Goal: Use online tool/utility: Utilize a website feature to perform a specific function

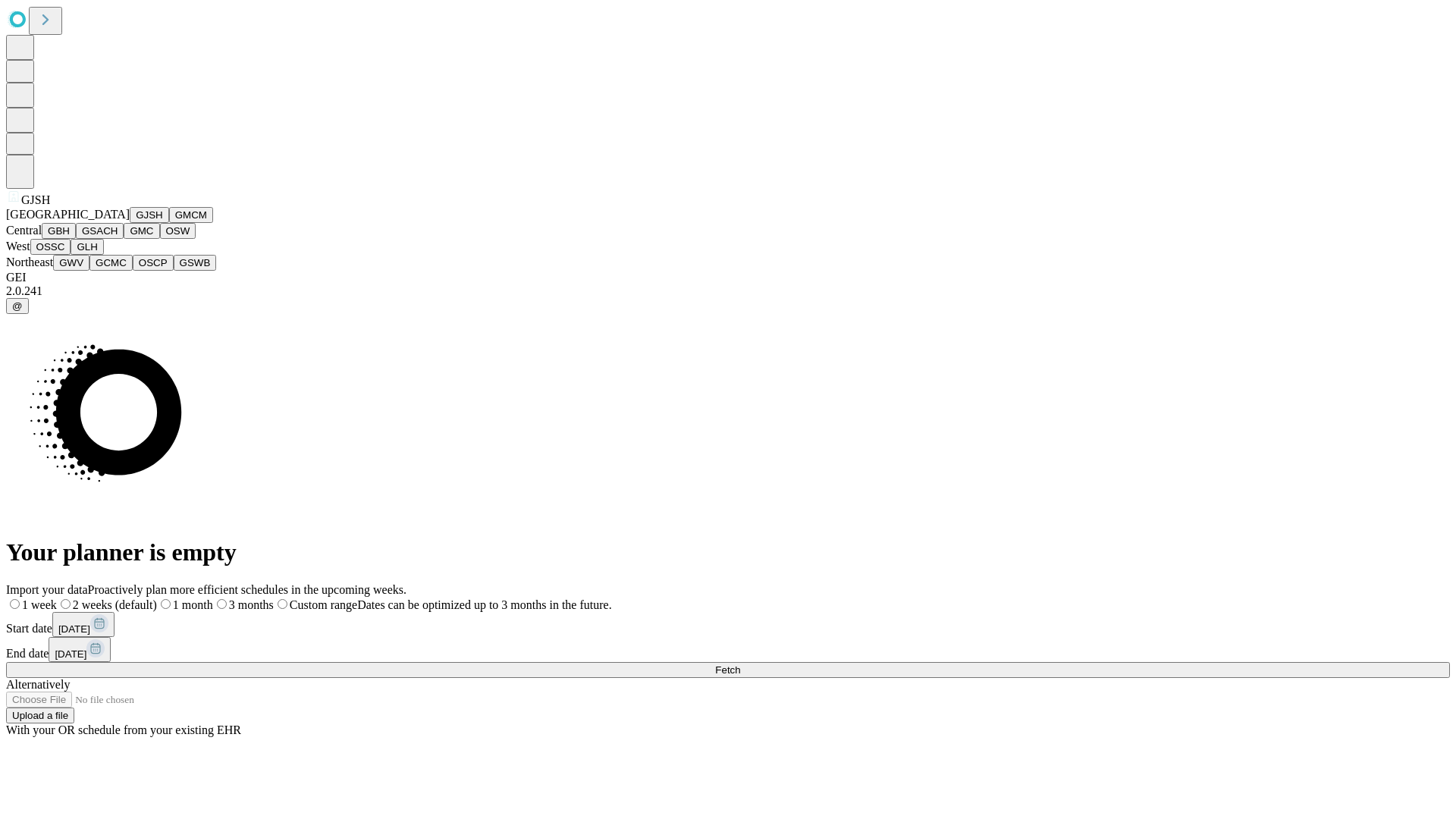
click at [130, 223] on button "GJSH" at bounding box center [149, 215] width 39 height 16
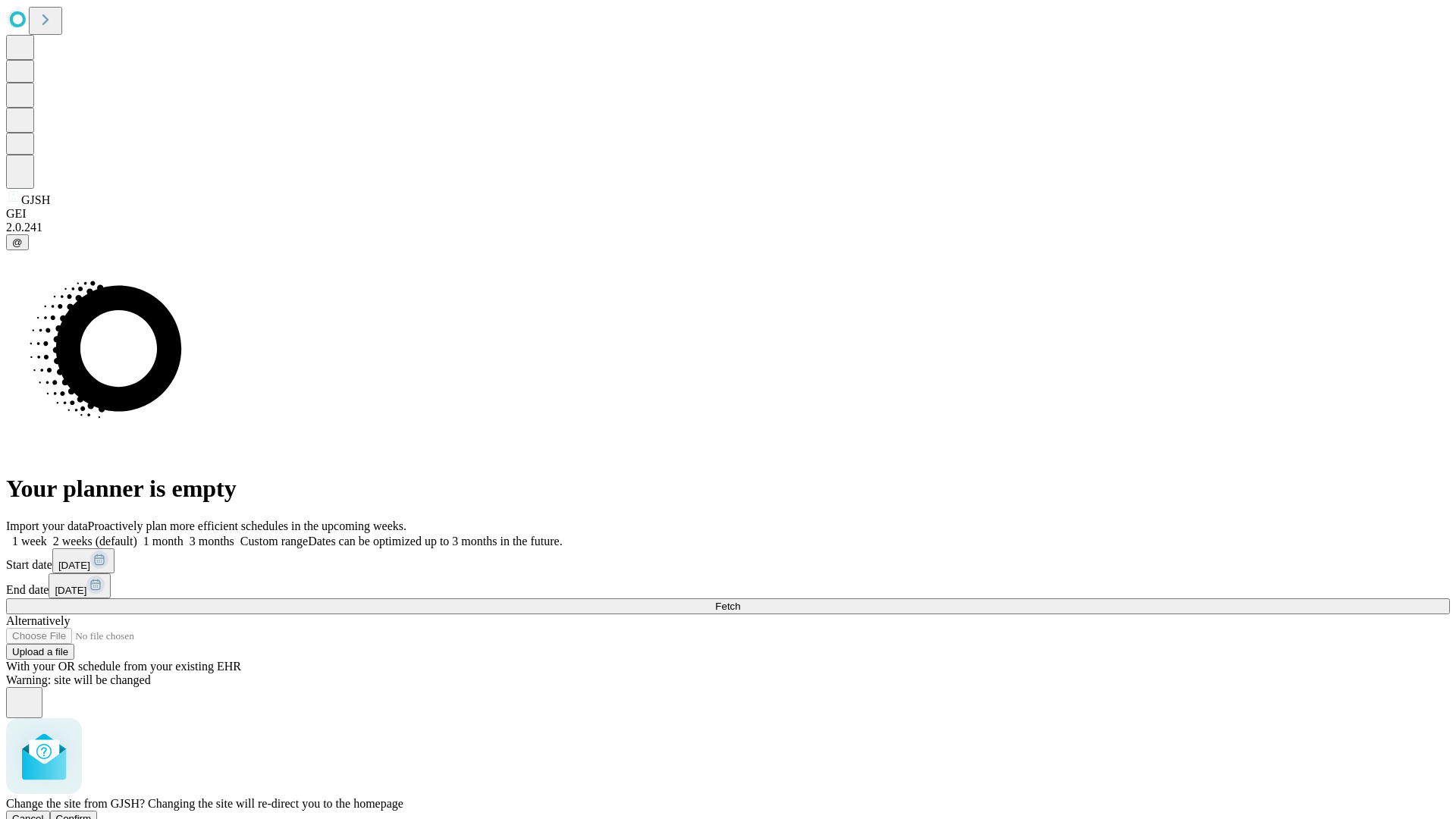
click at [92, 813] on span "Confirm" at bounding box center [74, 818] width 36 height 11
click at [137, 535] on label "2 weeks (default)" at bounding box center [92, 541] width 90 height 13
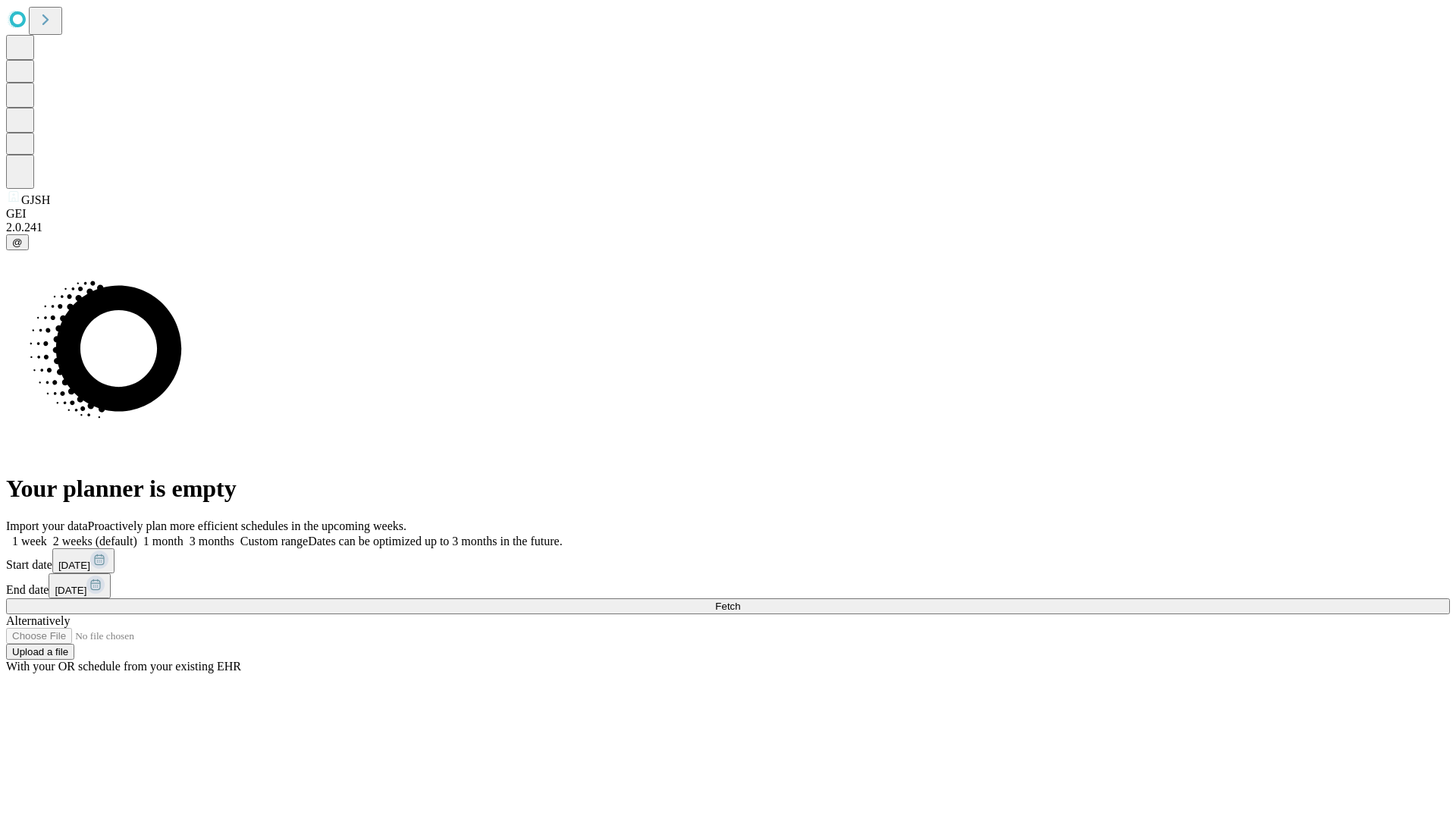
click at [740, 600] on span "Fetch" at bounding box center [727, 605] width 25 height 11
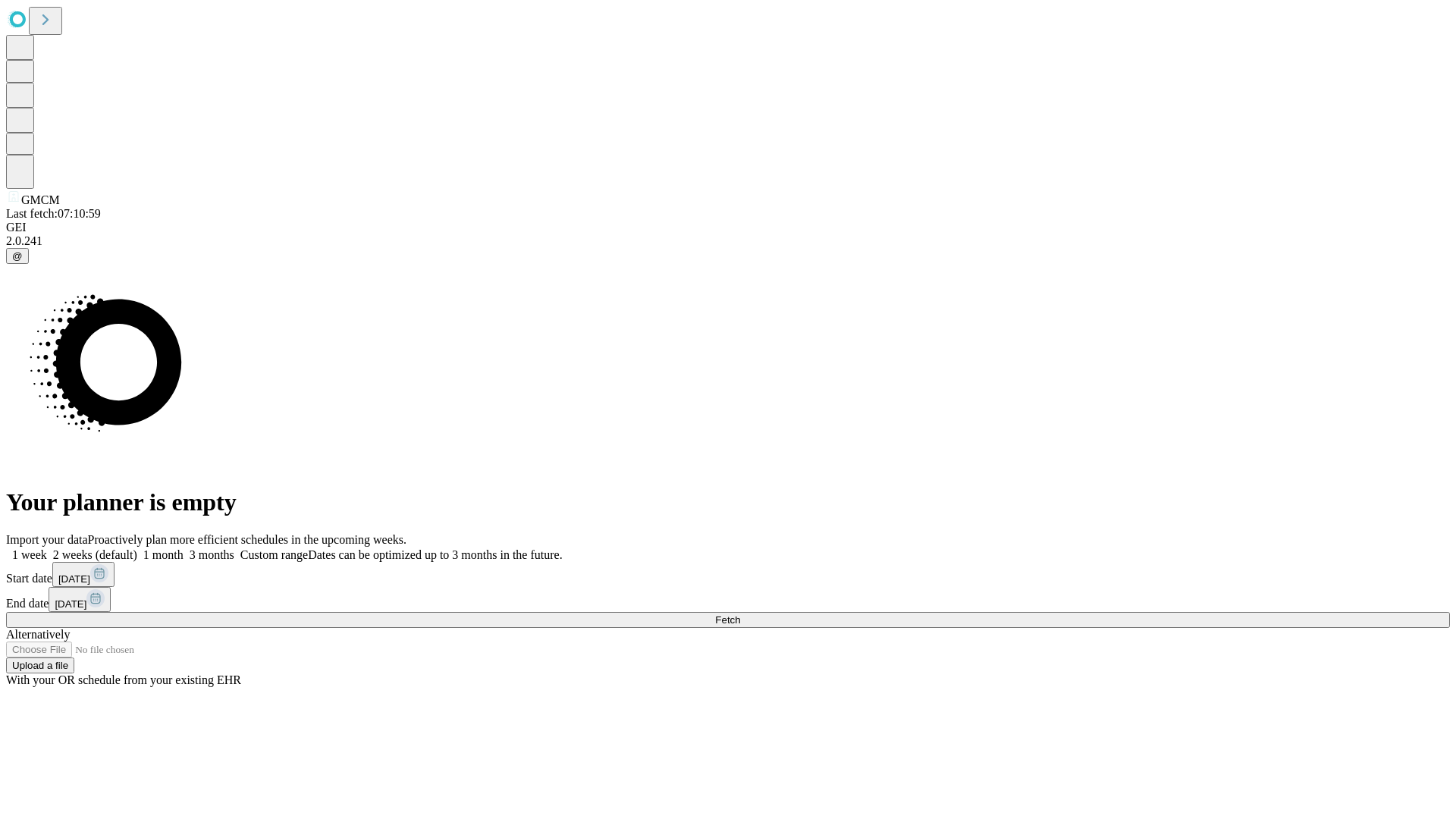
click at [137, 548] on label "2 weeks (default)" at bounding box center [92, 554] width 90 height 13
click at [740, 614] on span "Fetch" at bounding box center [727, 619] width 25 height 11
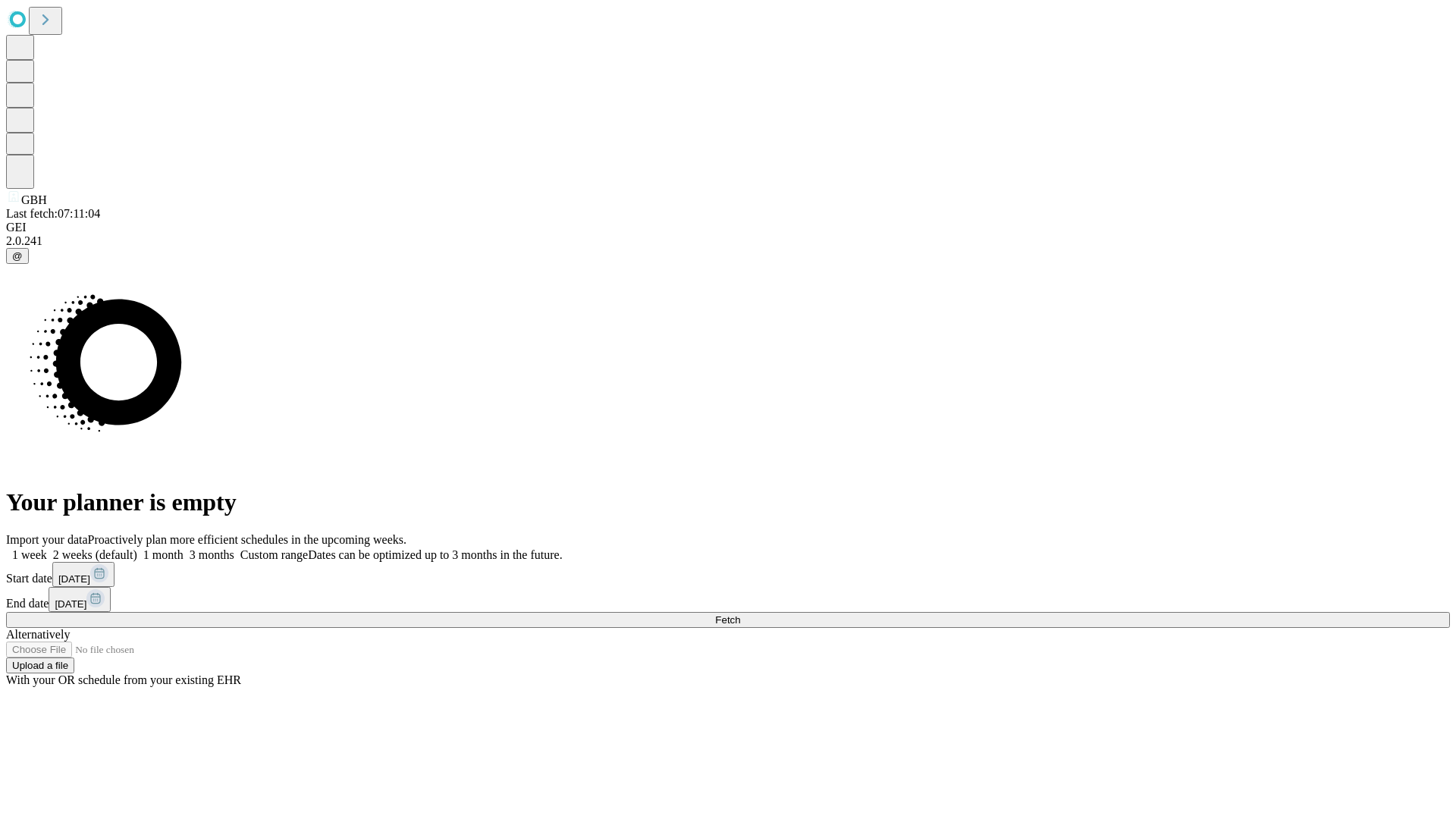
click at [137, 548] on label "2 weeks (default)" at bounding box center [92, 554] width 90 height 13
click at [740, 614] on span "Fetch" at bounding box center [727, 619] width 25 height 11
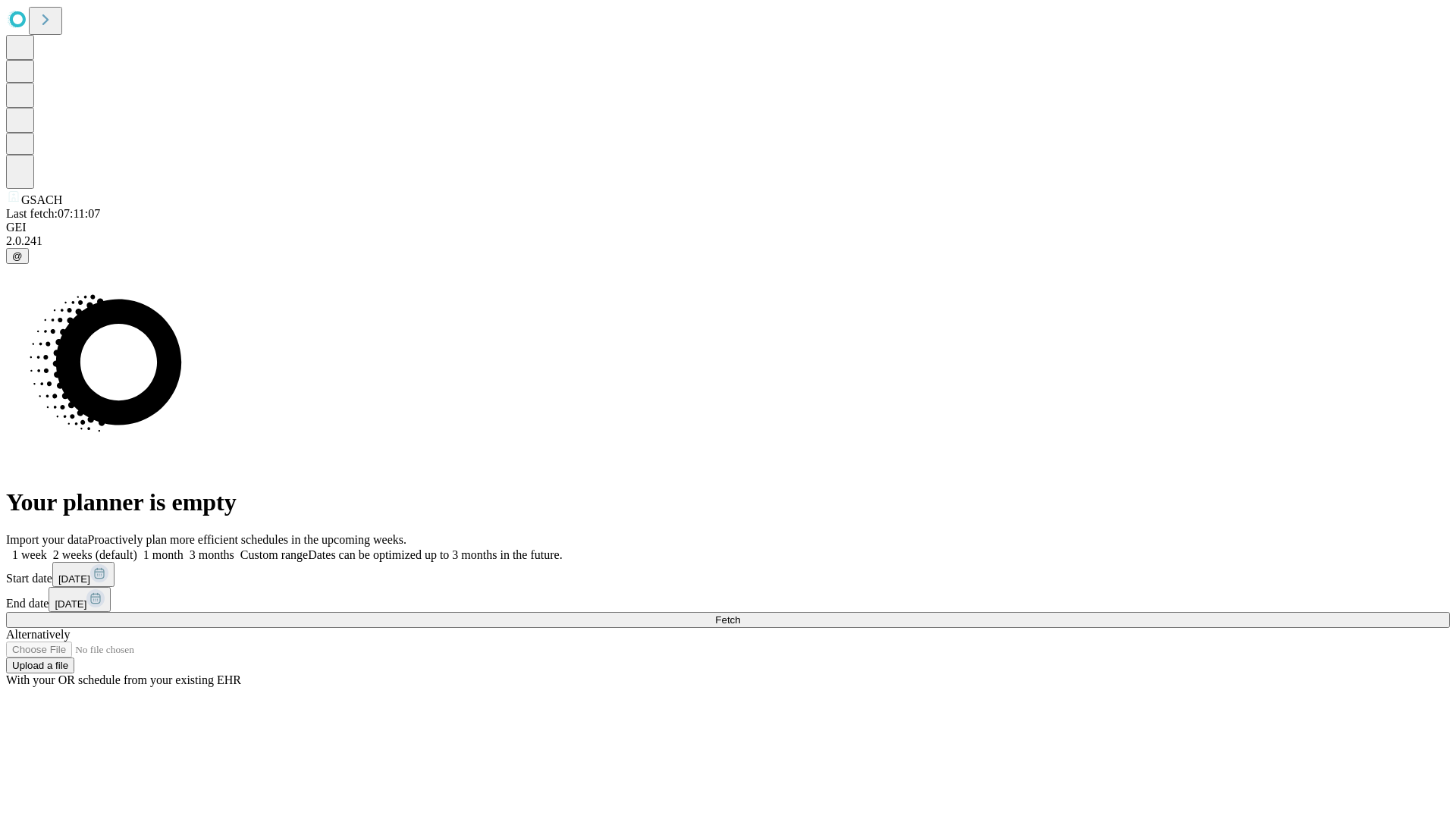
click at [137, 548] on label "2 weeks (default)" at bounding box center [92, 554] width 90 height 13
click at [740, 614] on span "Fetch" at bounding box center [727, 619] width 25 height 11
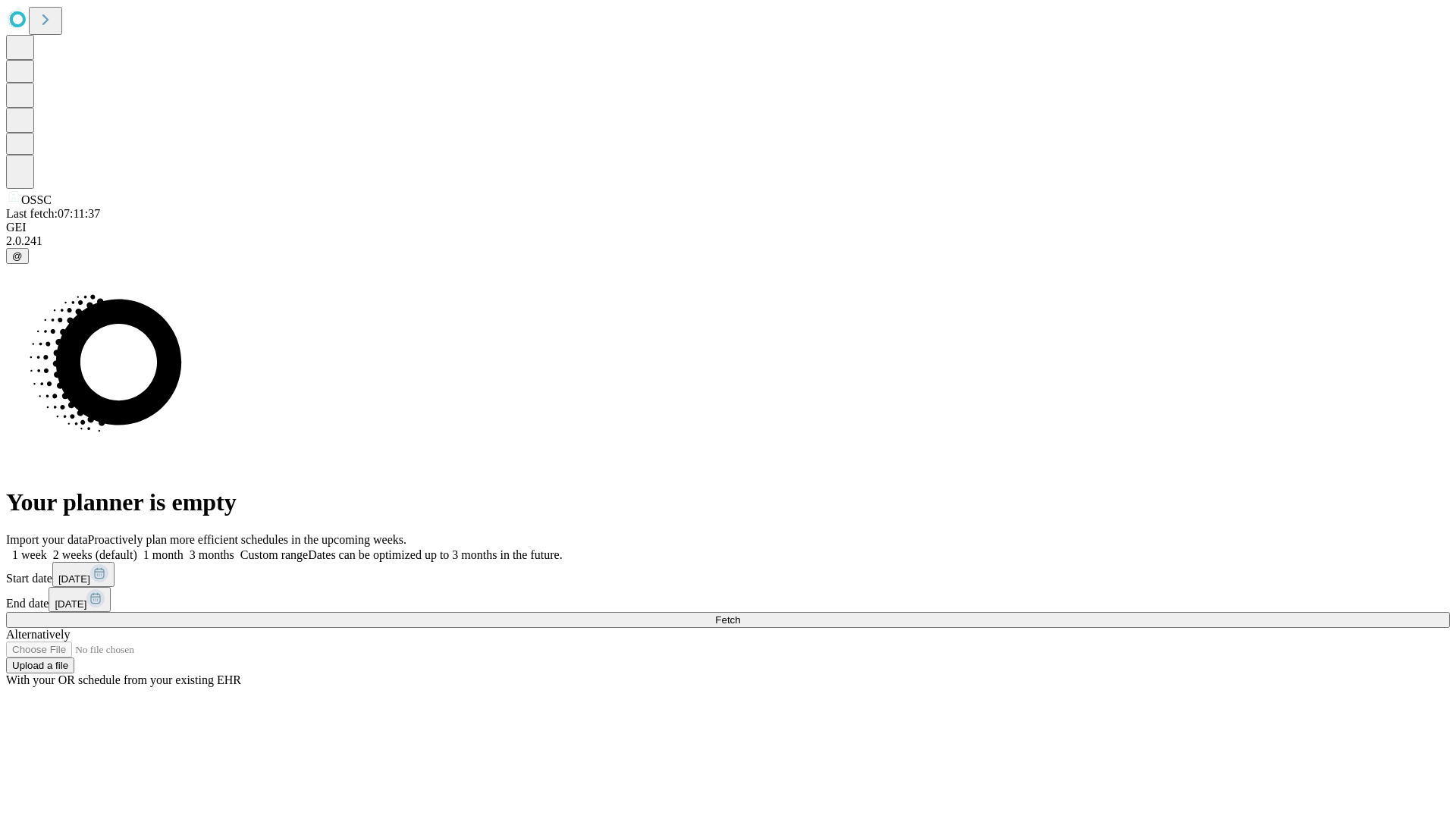
click at [137, 548] on label "2 weeks (default)" at bounding box center [92, 554] width 90 height 13
click at [740, 614] on span "Fetch" at bounding box center [727, 619] width 25 height 11
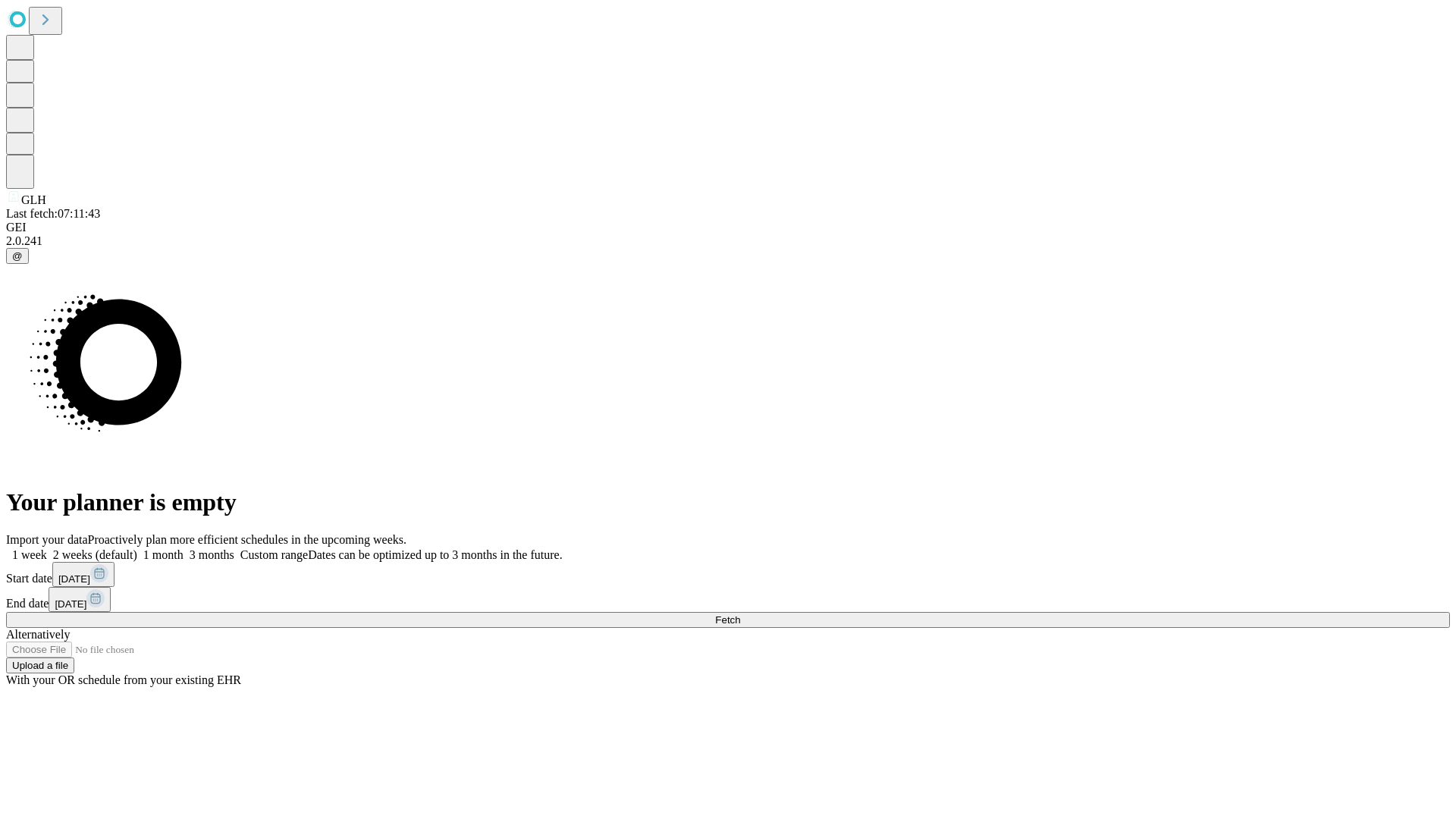
click at [740, 614] on span "Fetch" at bounding box center [727, 619] width 25 height 11
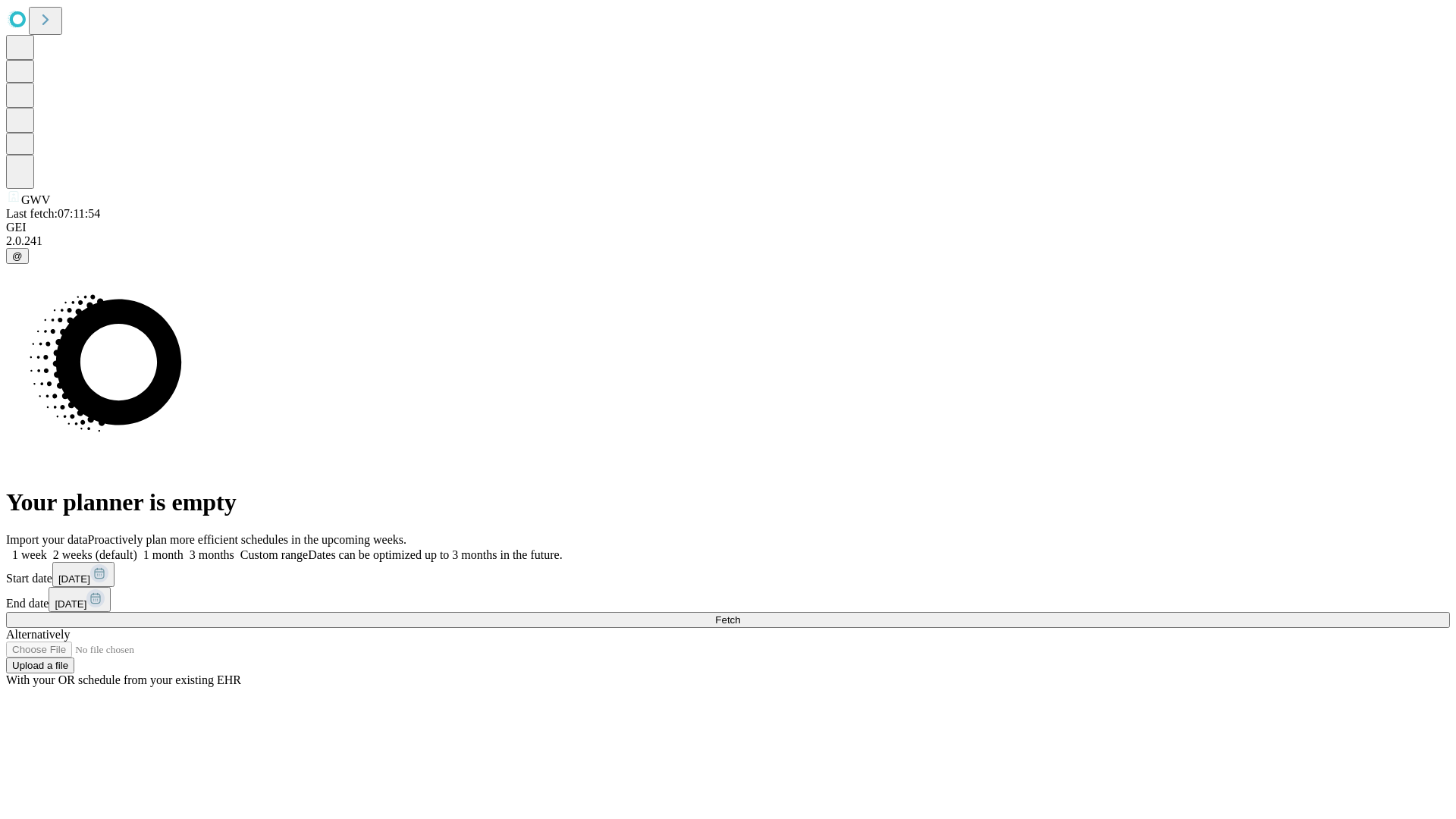
click at [137, 548] on label "2 weeks (default)" at bounding box center [92, 554] width 90 height 13
click at [740, 614] on span "Fetch" at bounding box center [727, 619] width 25 height 11
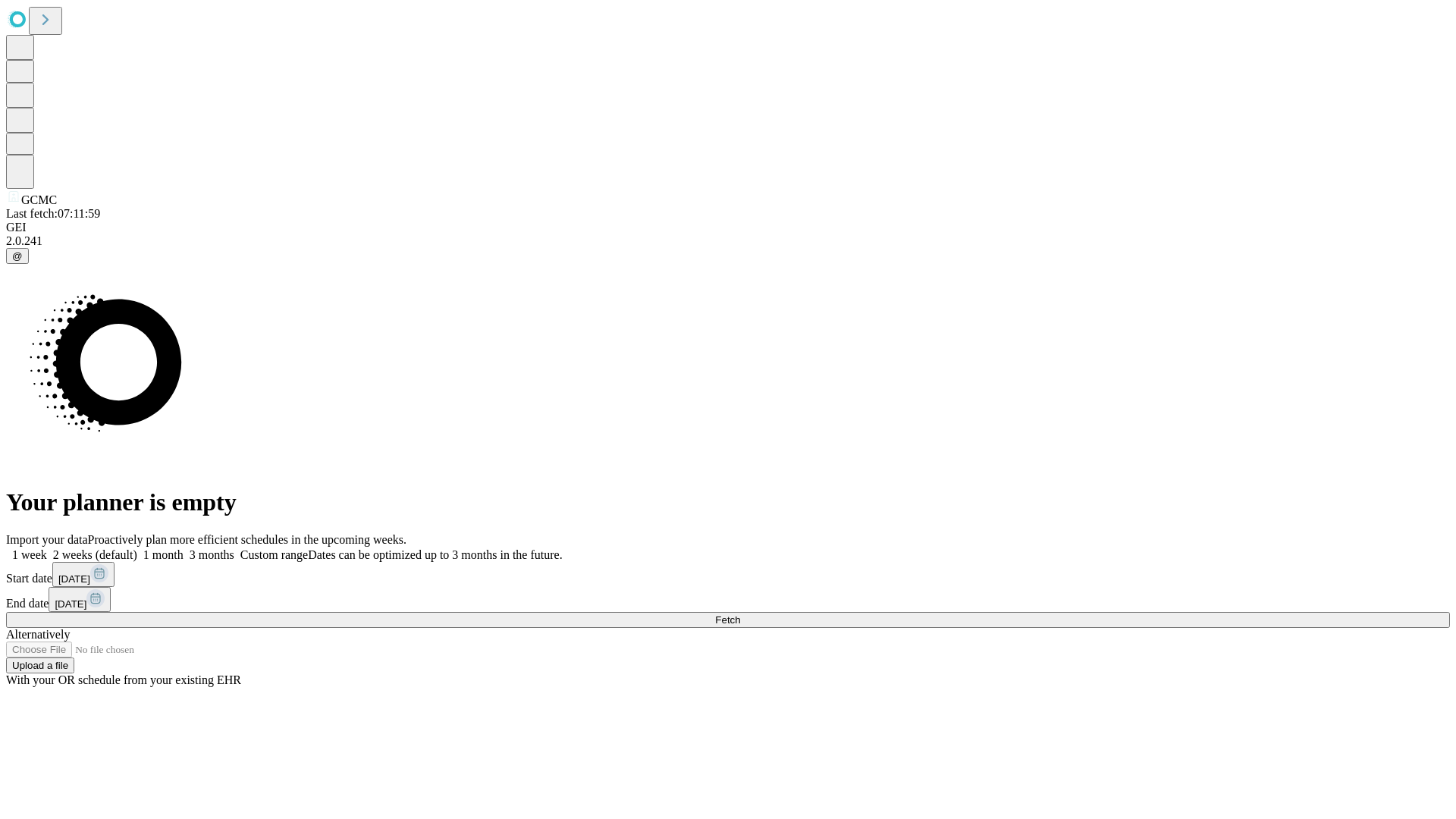
click at [137, 548] on label "2 weeks (default)" at bounding box center [92, 554] width 90 height 13
click at [740, 614] on span "Fetch" at bounding box center [727, 619] width 25 height 11
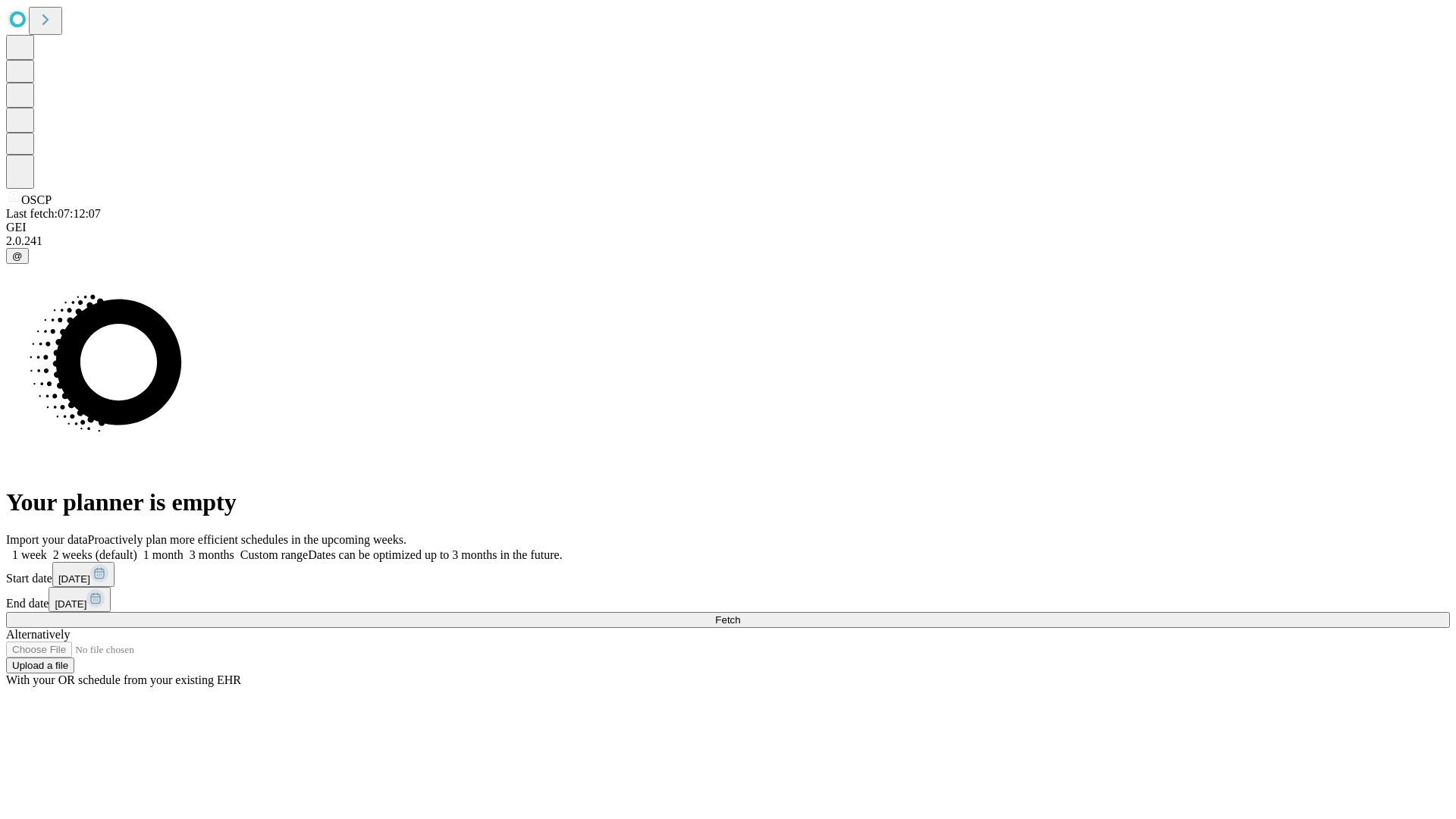
click at [137, 548] on label "2 weeks (default)" at bounding box center [92, 554] width 90 height 13
click at [740, 614] on span "Fetch" at bounding box center [727, 619] width 25 height 11
